Goal: Task Accomplishment & Management: Manage account settings

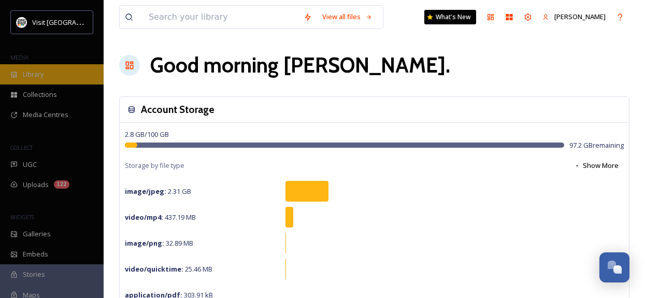
click at [43, 77] on span "Library" at bounding box center [33, 74] width 21 height 10
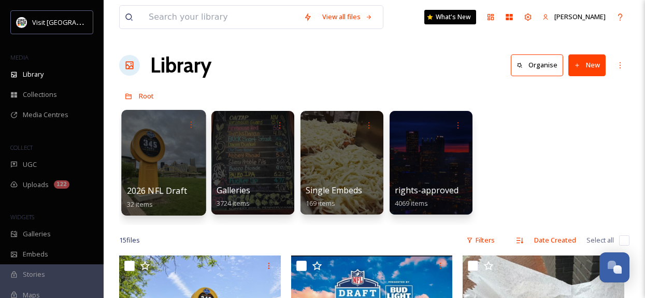
click at [176, 165] on div at bounding box center [163, 163] width 84 height 106
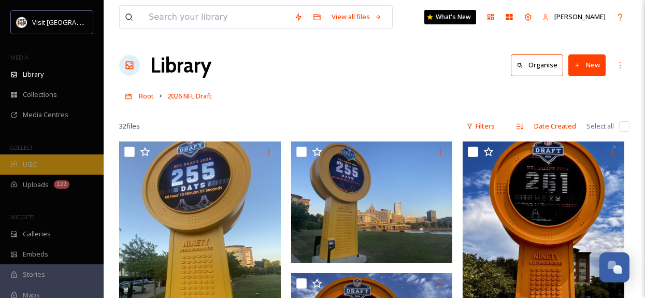
click at [44, 158] on div "UGC" at bounding box center [52, 164] width 104 height 20
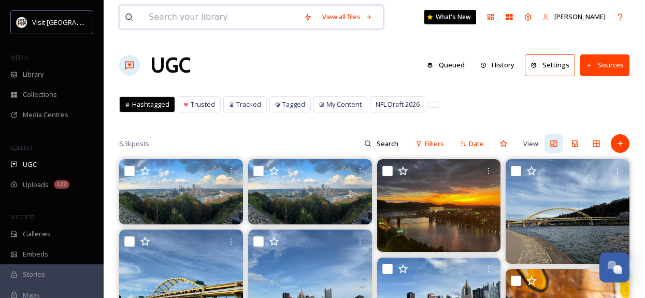
click at [219, 16] on input at bounding box center [221, 17] width 155 height 23
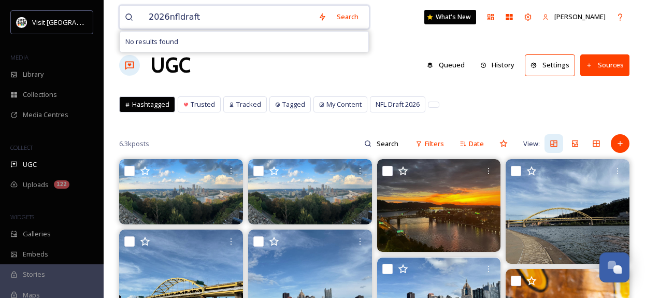
click at [163, 10] on input "2026nfldraft" at bounding box center [228, 17] width 169 height 23
click at [151, 17] on input "2026nfldraft" at bounding box center [228, 17] width 169 height 23
click at [149, 17] on input "2026nfldraft" at bounding box center [228, 17] width 169 height 23
type input "#2026nfldraft"
click at [239, 7] on input "#2026nfldraft" at bounding box center [228, 17] width 169 height 23
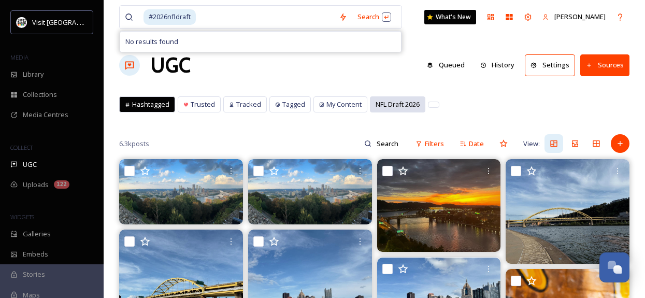
click at [391, 109] on span "NFL Draft 2026" at bounding box center [398, 104] width 44 height 10
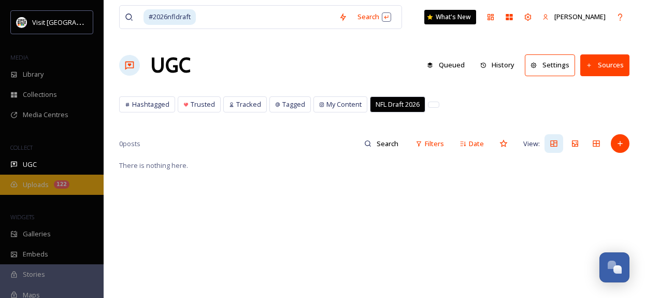
click at [47, 181] on span "Uploads" at bounding box center [36, 185] width 26 height 10
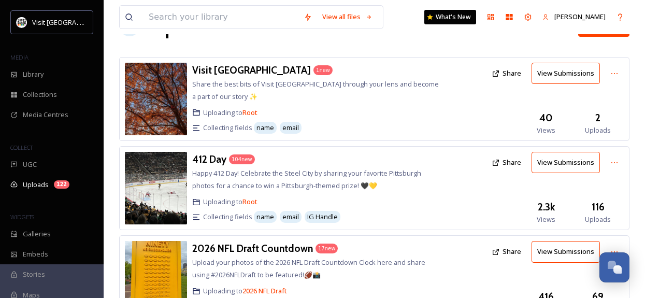
scroll to position [92, 0]
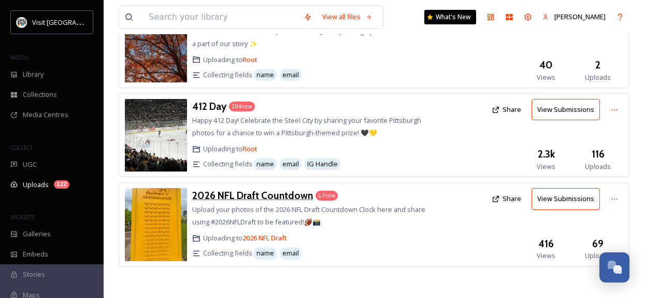
click at [263, 197] on h3 "2026 NFL Draft Countdown" at bounding box center [252, 195] width 121 height 12
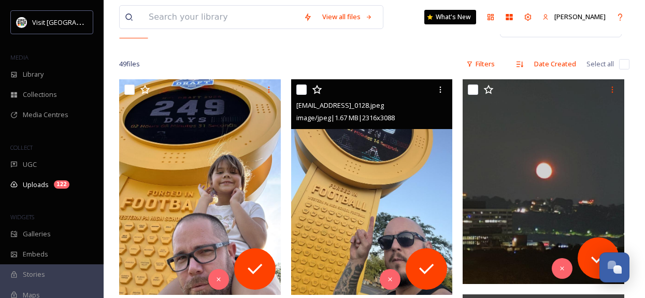
scroll to position [155, 0]
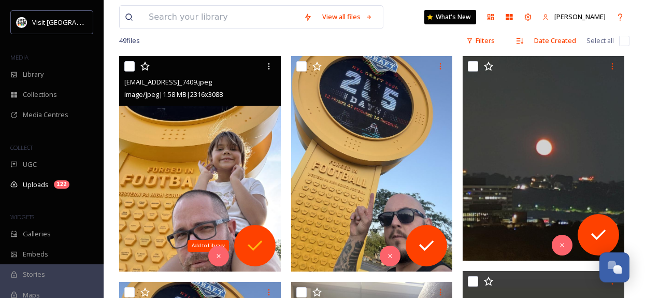
click at [262, 249] on icon at bounding box center [255, 245] width 21 height 21
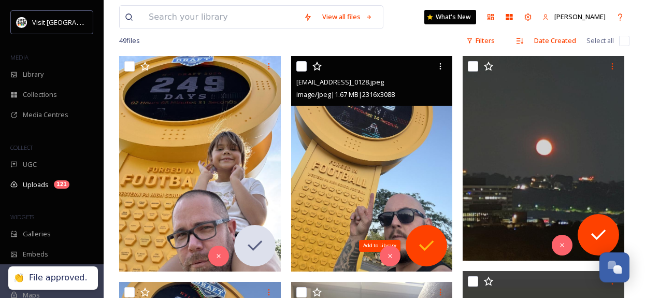
click at [427, 237] on icon at bounding box center [426, 245] width 21 height 21
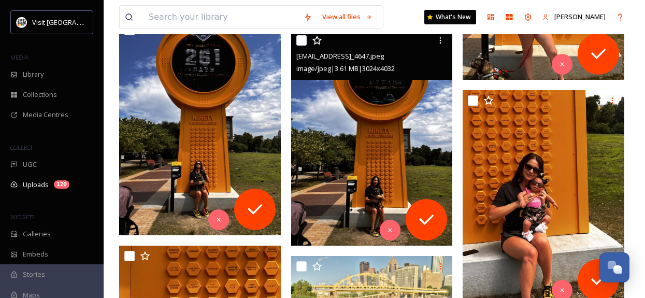
scroll to position [1140, 0]
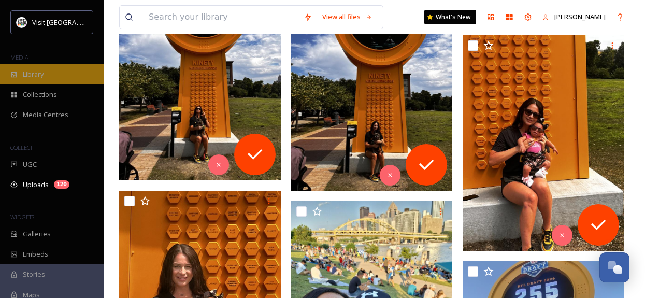
click at [29, 74] on span "Library" at bounding box center [33, 74] width 21 height 10
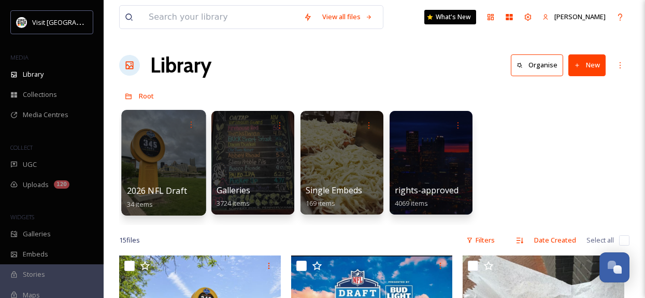
click at [164, 163] on div at bounding box center [163, 163] width 84 height 106
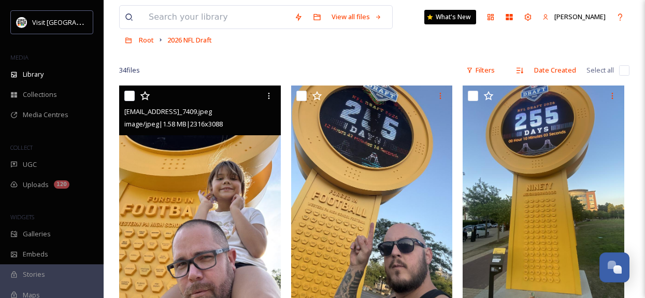
scroll to position [52, 0]
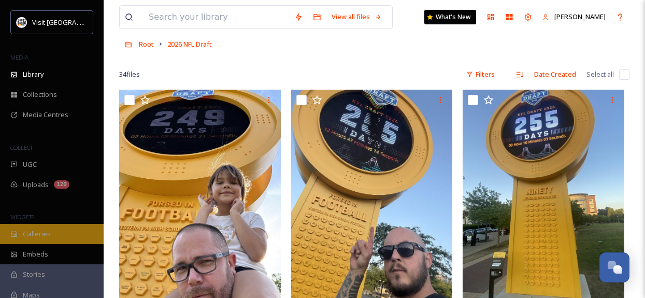
click at [34, 233] on span "Galleries" at bounding box center [37, 234] width 28 height 10
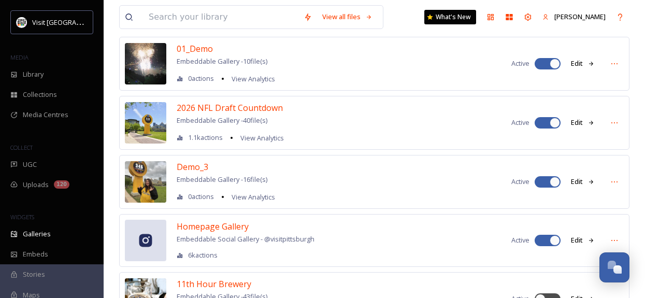
scroll to position [52, 0]
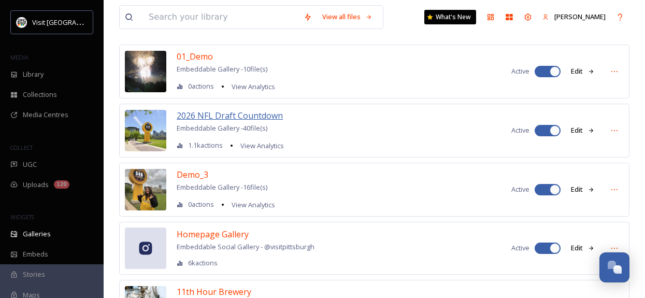
click at [234, 115] on span "2026 NFL Draft Countdown" at bounding box center [230, 115] width 106 height 11
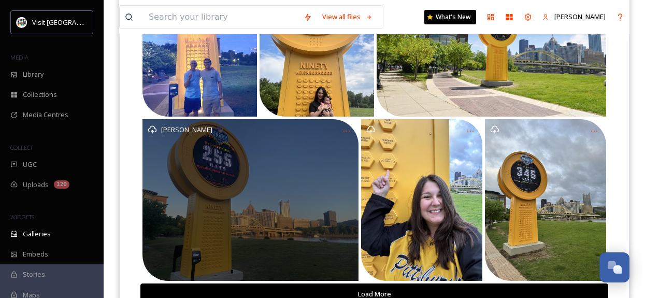
scroll to position [245, 0]
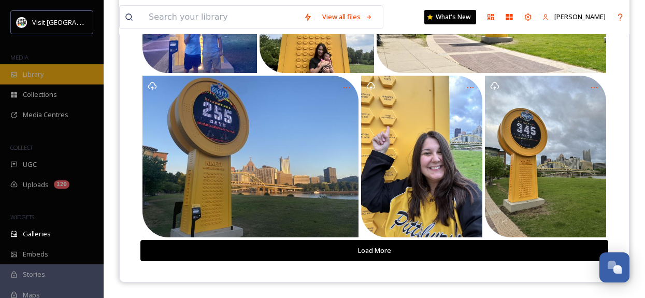
click at [41, 77] on span "Library" at bounding box center [33, 74] width 21 height 10
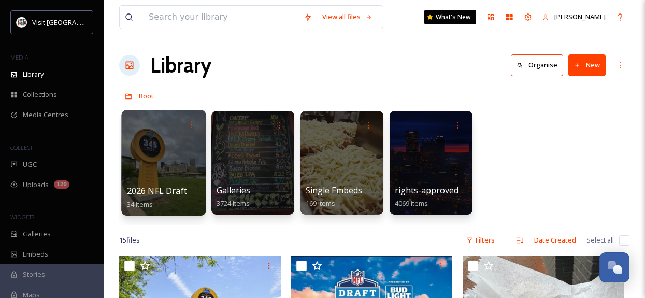
click at [169, 157] on div at bounding box center [163, 163] width 84 height 106
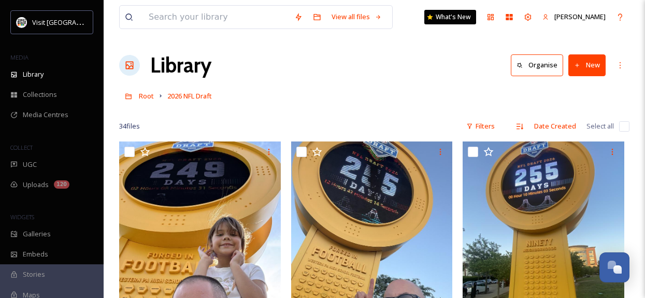
scroll to position [104, 0]
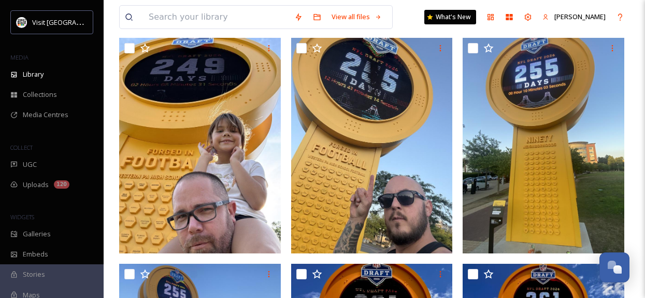
click at [126, 47] on input "checkbox" at bounding box center [129, 48] width 10 height 10
checkbox input "true"
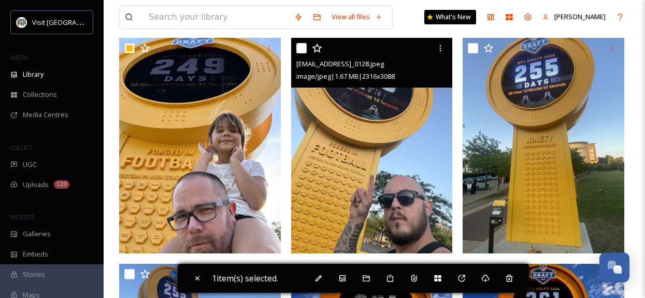
click at [301, 49] on input "checkbox" at bounding box center [301, 48] width 10 height 10
checkbox input "true"
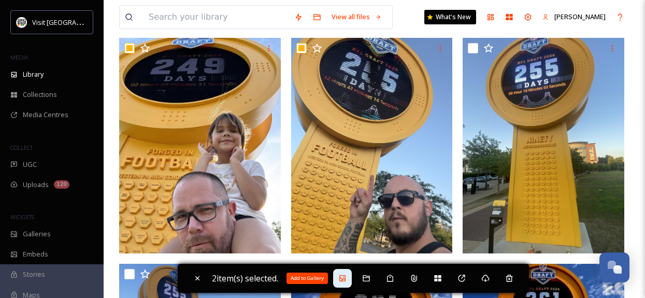
click at [343, 283] on div "Add to Gallery" at bounding box center [342, 278] width 19 height 19
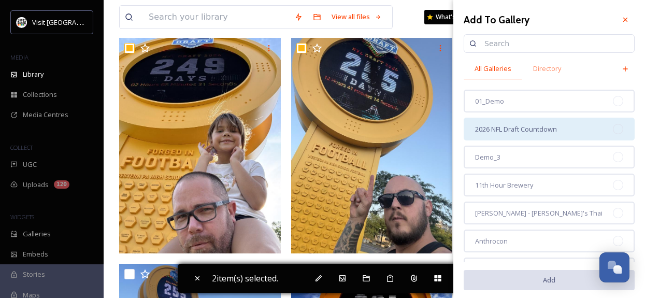
click at [598, 131] on div "2026 NFL Draft Countdown" at bounding box center [549, 129] width 171 height 23
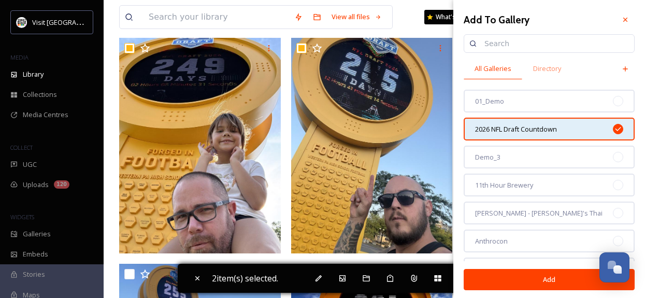
click at [533, 282] on button "Add" at bounding box center [549, 279] width 171 height 21
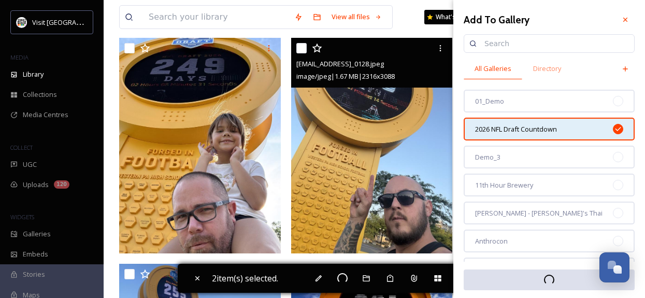
checkbox input "false"
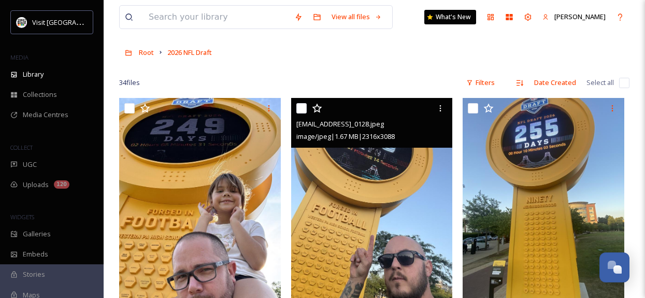
scroll to position [0, 0]
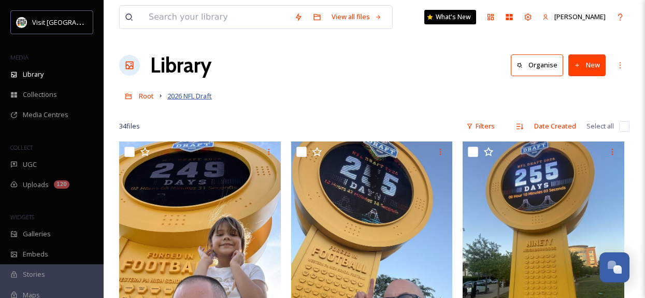
click at [198, 100] on span "2026 NFL Draft" at bounding box center [189, 95] width 45 height 9
click at [264, 92] on div "Root 2026 NFL Draft" at bounding box center [374, 96] width 510 height 20
click at [190, 100] on span "2026 NFL Draft" at bounding box center [189, 95] width 45 height 9
click at [298, 75] on div "Library Organise New" at bounding box center [374, 65] width 510 height 31
